Goal: Task Accomplishment & Management: Complete application form

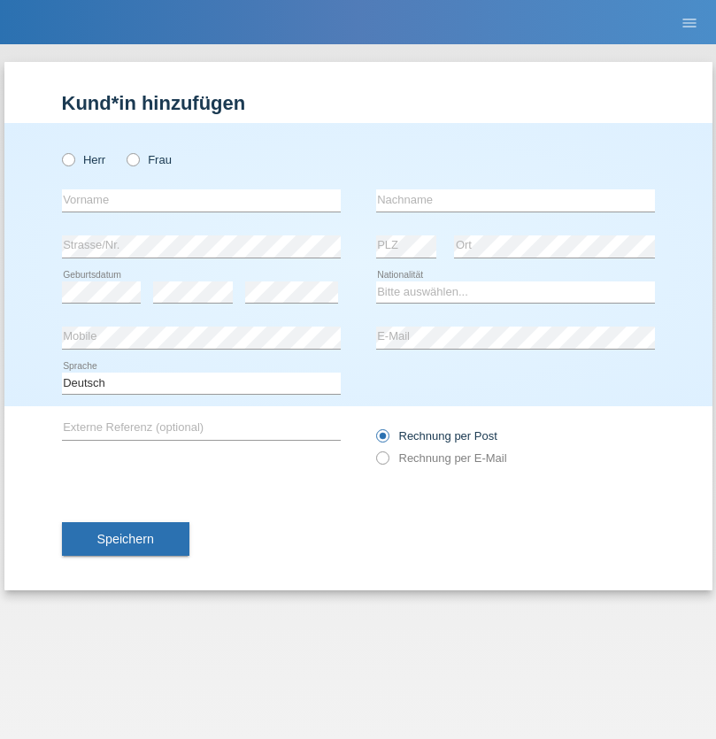
radio input "true"
click at [201, 200] on input "text" at bounding box center [201, 200] width 279 height 22
type input "Amr"
click at [515, 200] on input "text" at bounding box center [515, 200] width 279 height 22
type input "Abouelwafa"
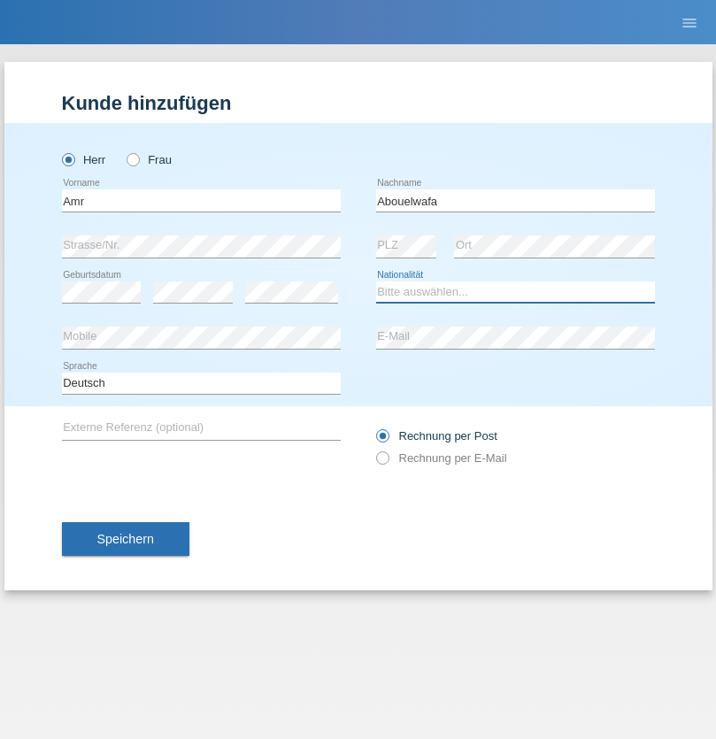
select select "CH"
radio input "true"
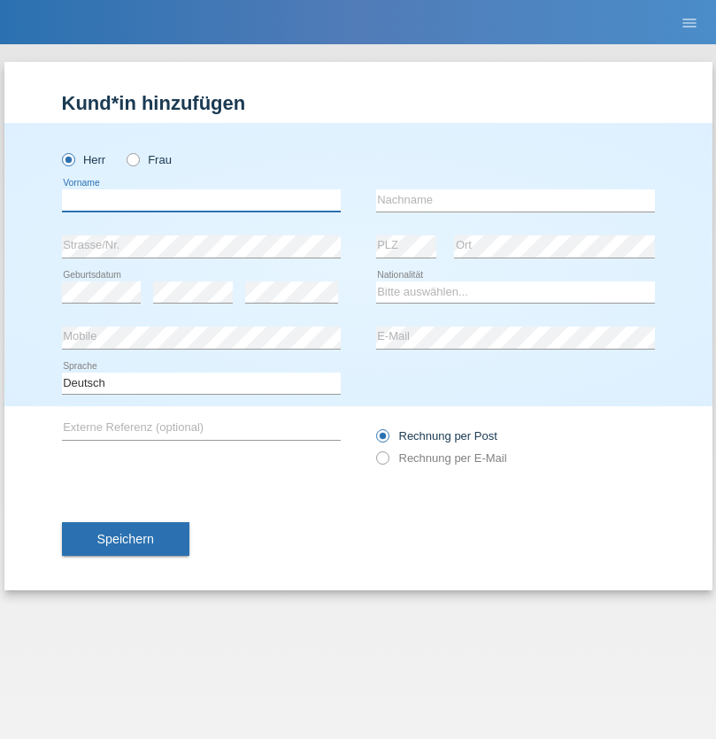
click at [201, 200] on input "text" at bounding box center [201, 200] width 279 height 22
type input "Amr"
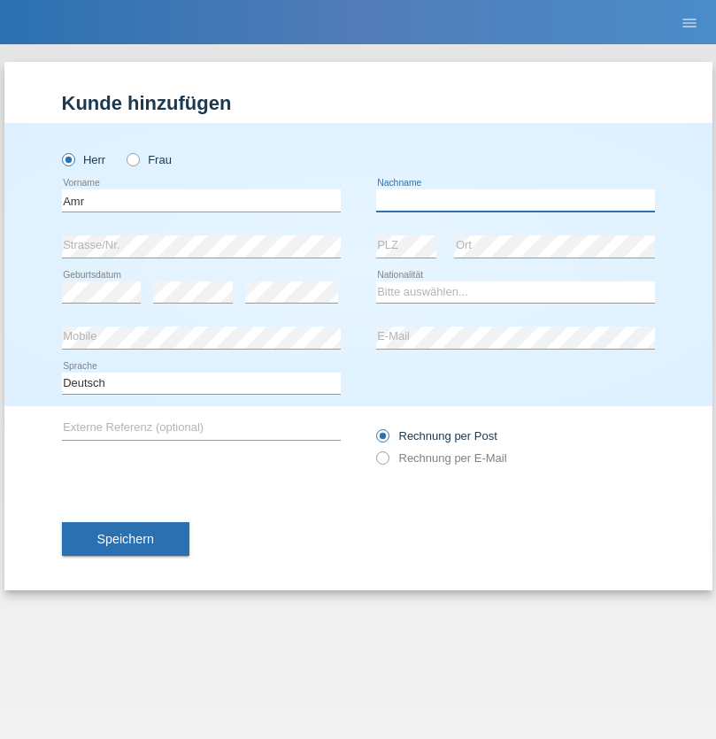
click at [515, 200] on input "text" at bounding box center [515, 200] width 279 height 22
type input "Abouelwafa"
select select "CH"
radio input "true"
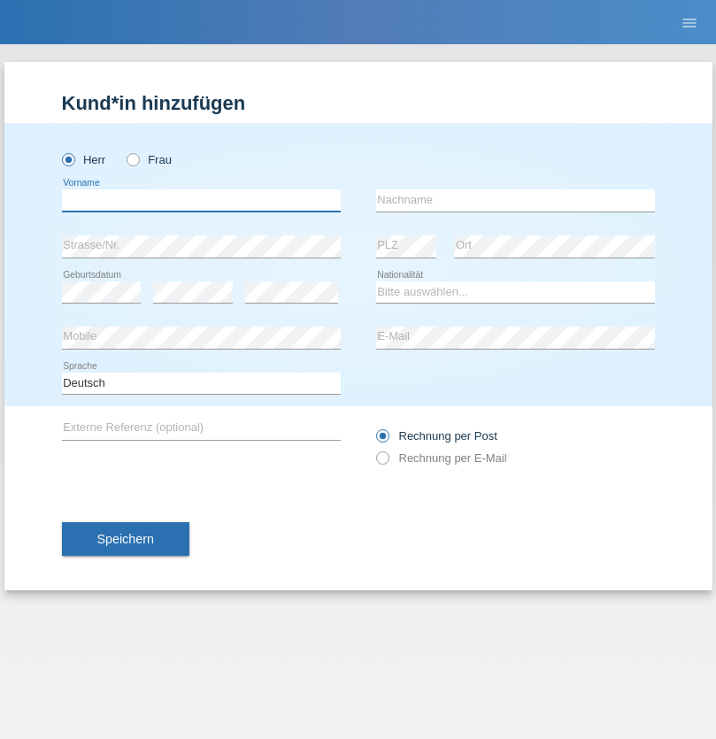
click at [201, 200] on input "text" at bounding box center [201, 200] width 279 height 22
type input "Jörg"
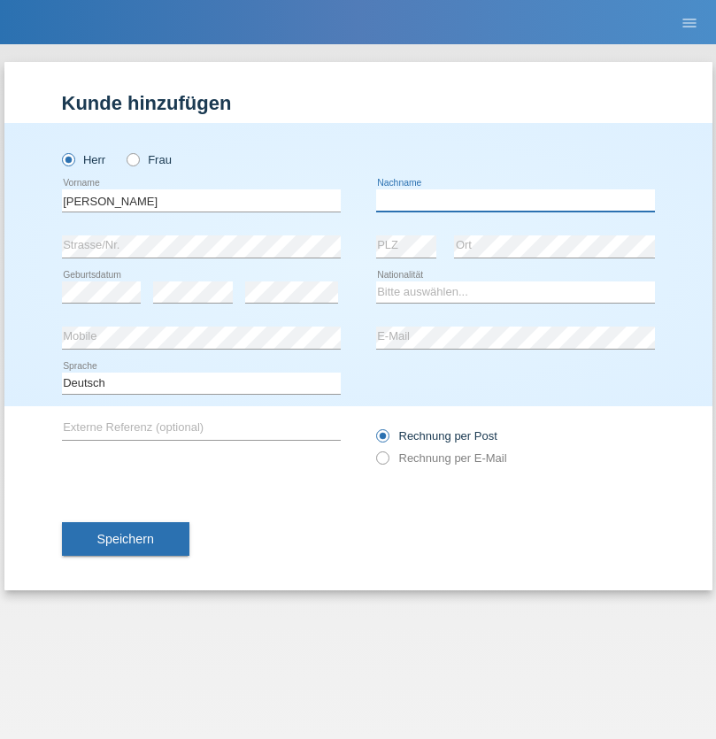
click at [515, 200] on input "text" at bounding box center [515, 200] width 279 height 22
type input "Traksel"
select select "DE"
select select "C"
select select "01"
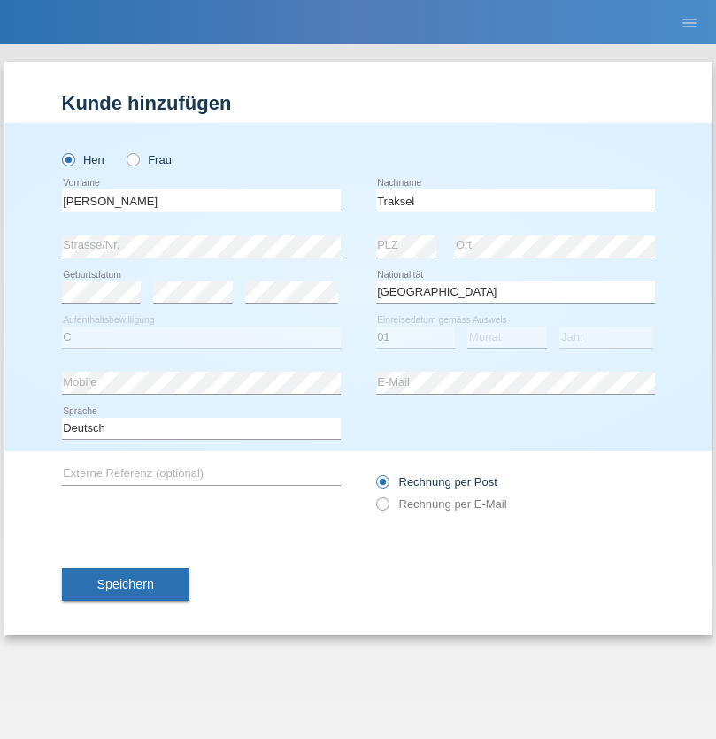
select select "07"
select select "2008"
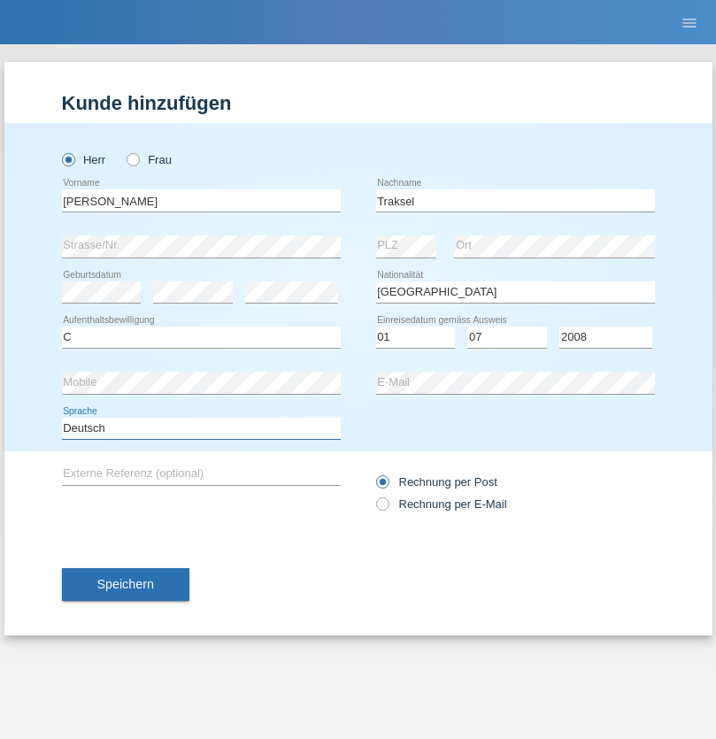
select select "en"
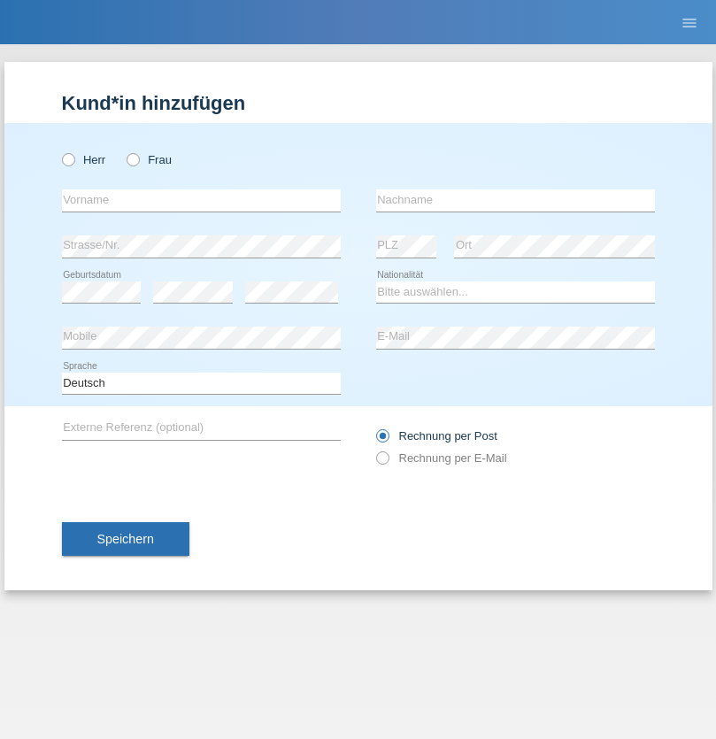
radio input "true"
select select "RS"
select select "C"
select select "08"
select select "10"
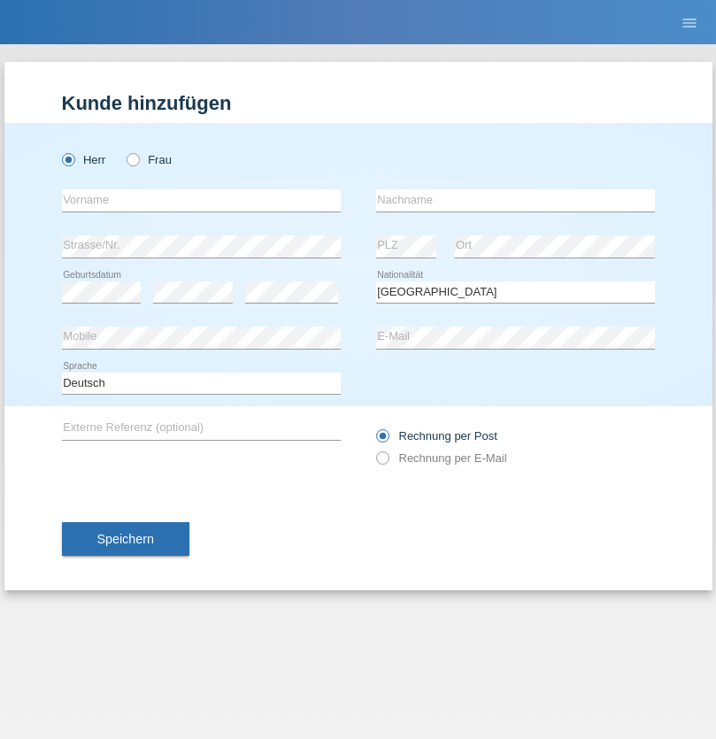
select select "2006"
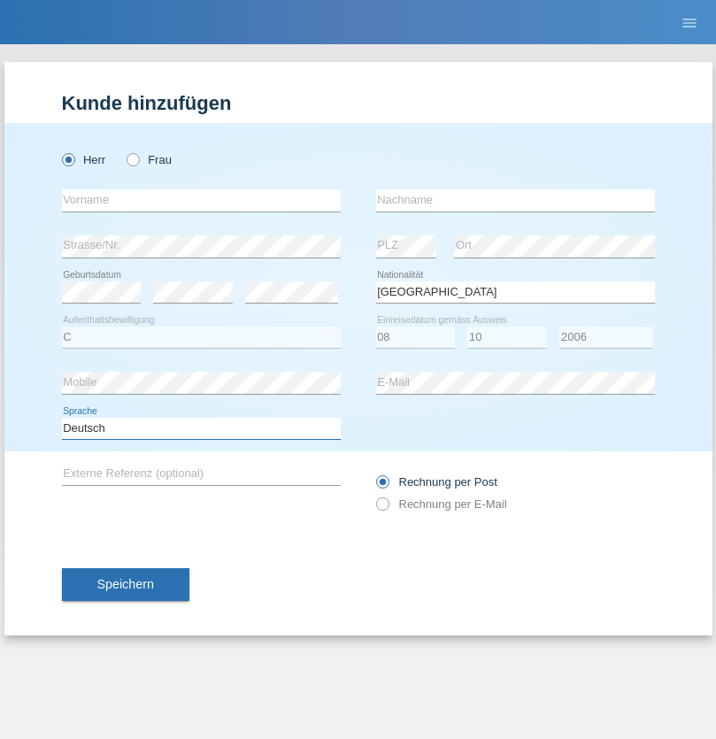
select select "en"
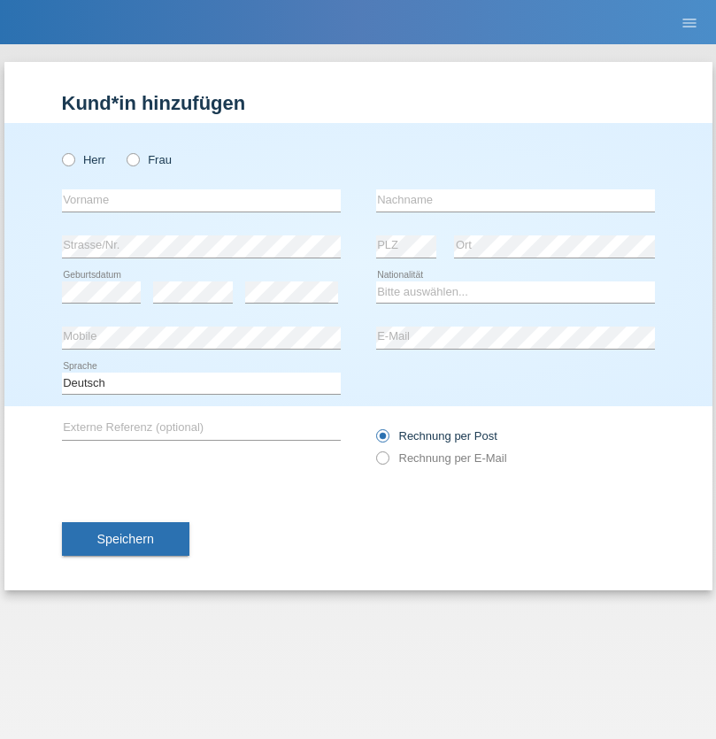
radio input "true"
click at [201, 200] on input "text" at bounding box center [201, 200] width 279 height 22
type input "Sladjan"
click at [515, 200] on input "text" at bounding box center [515, 200] width 279 height 22
type input "Pejic"
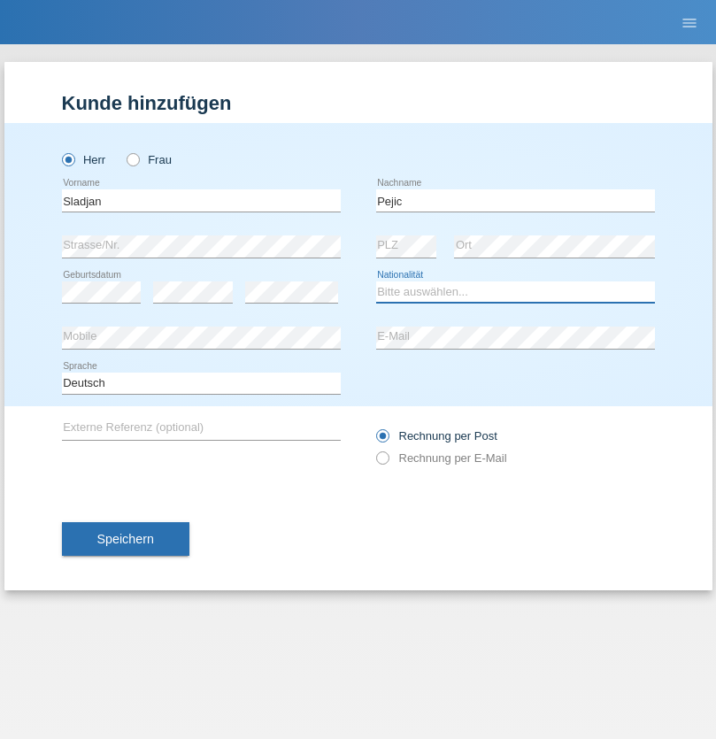
select select "CH"
radio input "true"
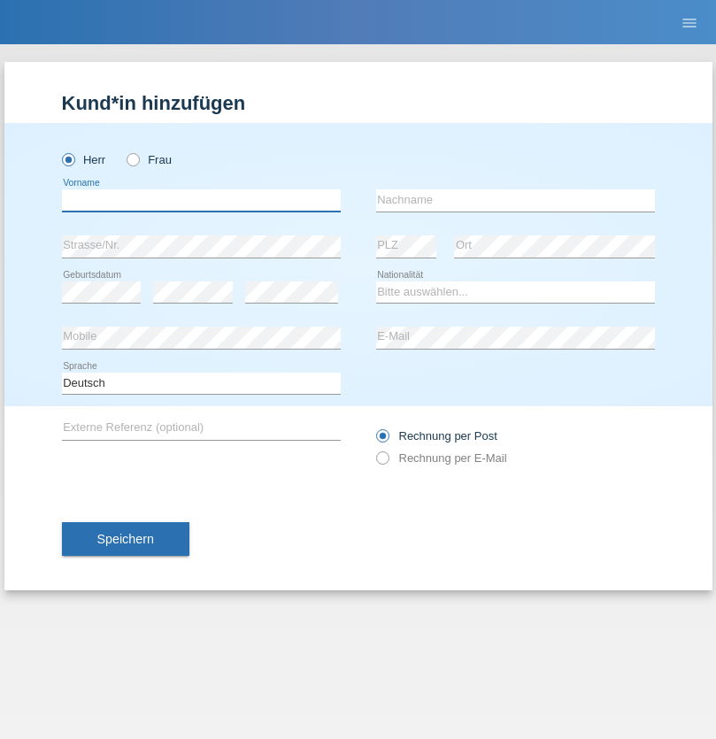
click at [201, 200] on input "text" at bounding box center [201, 200] width 279 height 22
type input "Mohammad Qais"
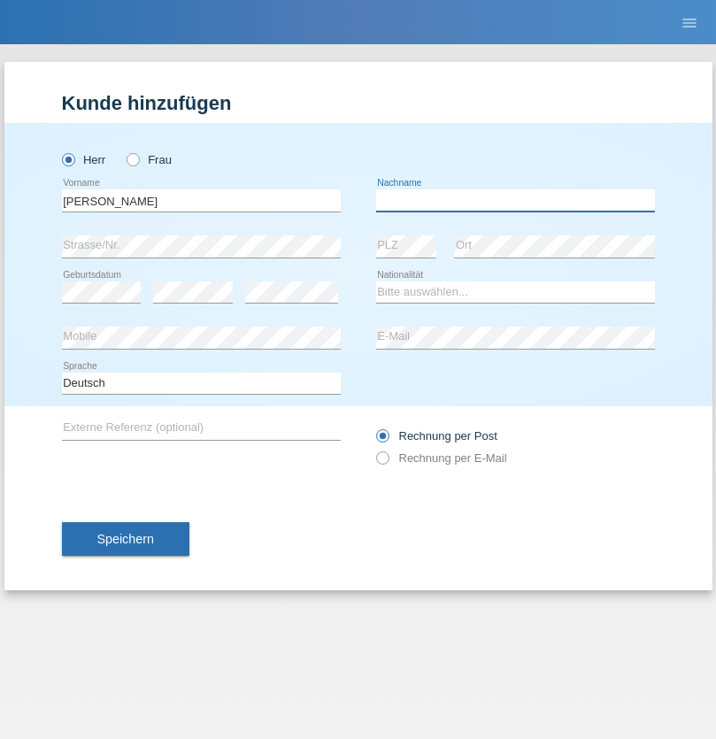
click at [515, 200] on input "text" at bounding box center [515, 200] width 279 height 22
type input "Nemani"
select select "AF"
select select "C"
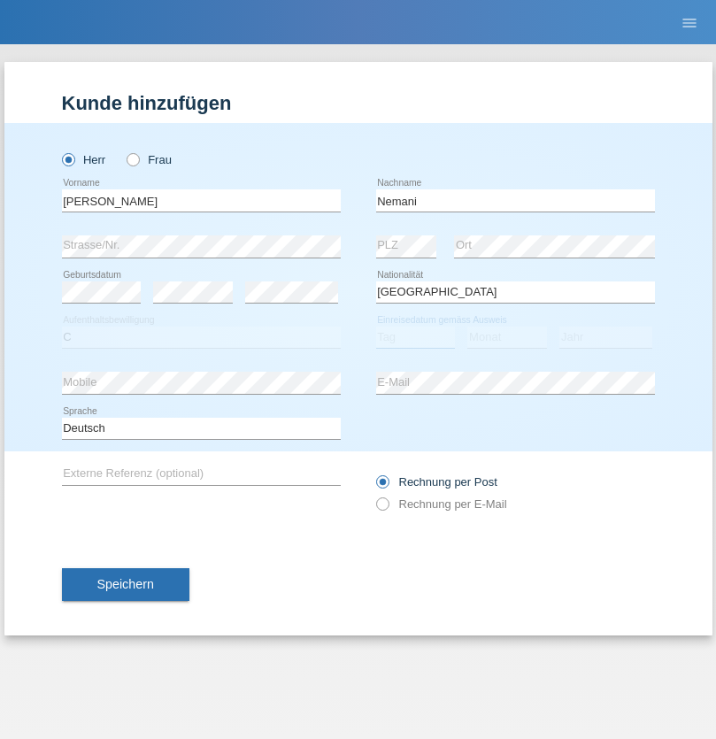
select select "02"
select select "01"
select select "2021"
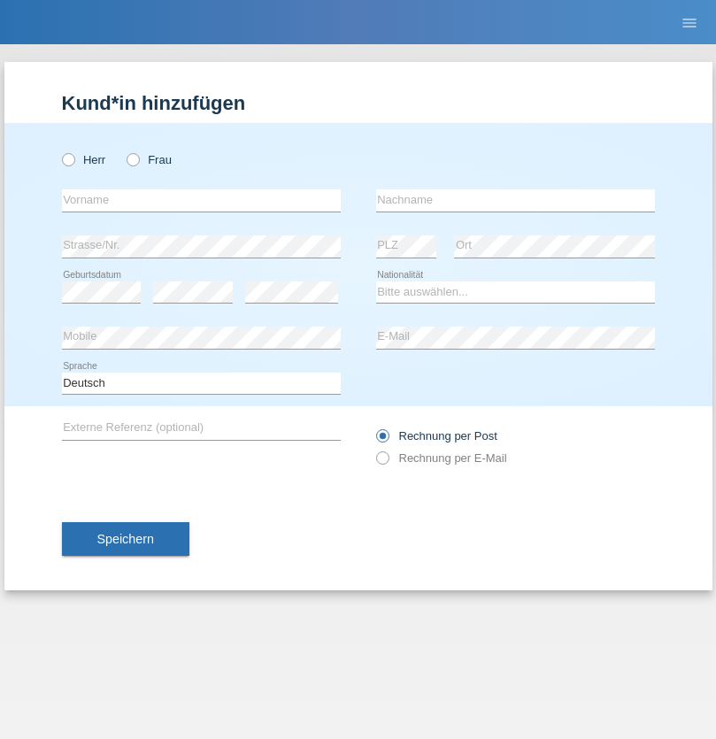
radio input "true"
click at [201, 200] on input "text" at bounding box center [201, 200] width 279 height 22
type input "Besart"
